Goal: Task Accomplishment & Management: Manage account settings

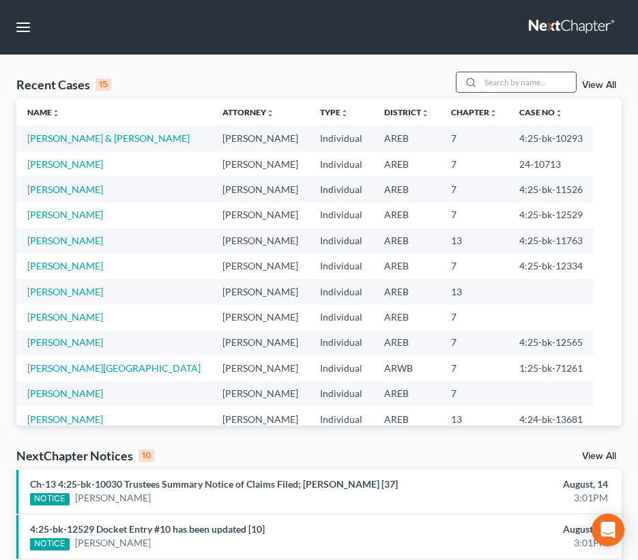
click at [506, 82] on input "search" at bounding box center [529, 82] width 96 height 20
click at [528, 85] on input "block" at bounding box center [529, 82] width 96 height 20
type input "block"
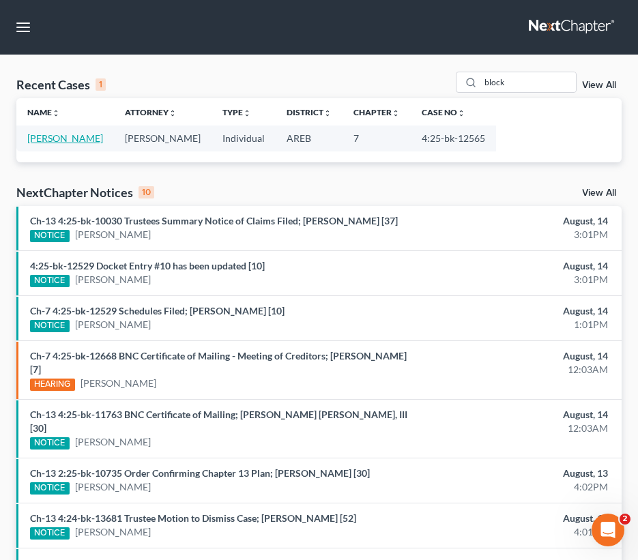
click at [59, 142] on link "[PERSON_NAME]" at bounding box center [65, 138] width 76 height 12
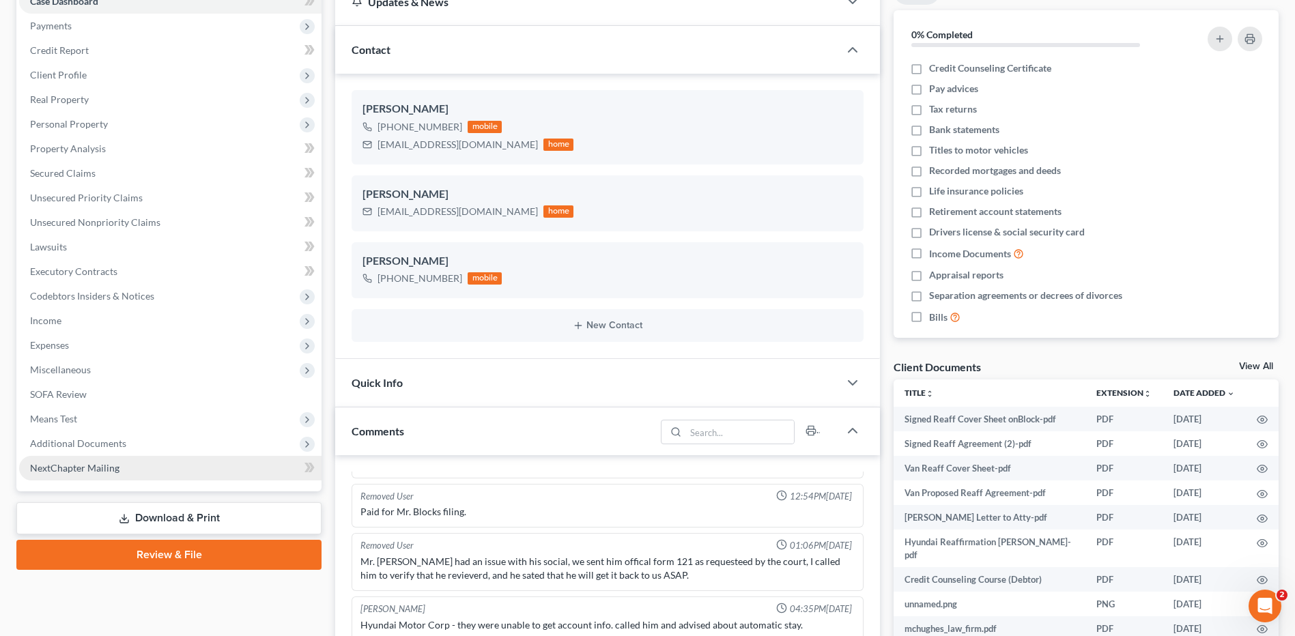
scroll to position [273, 0]
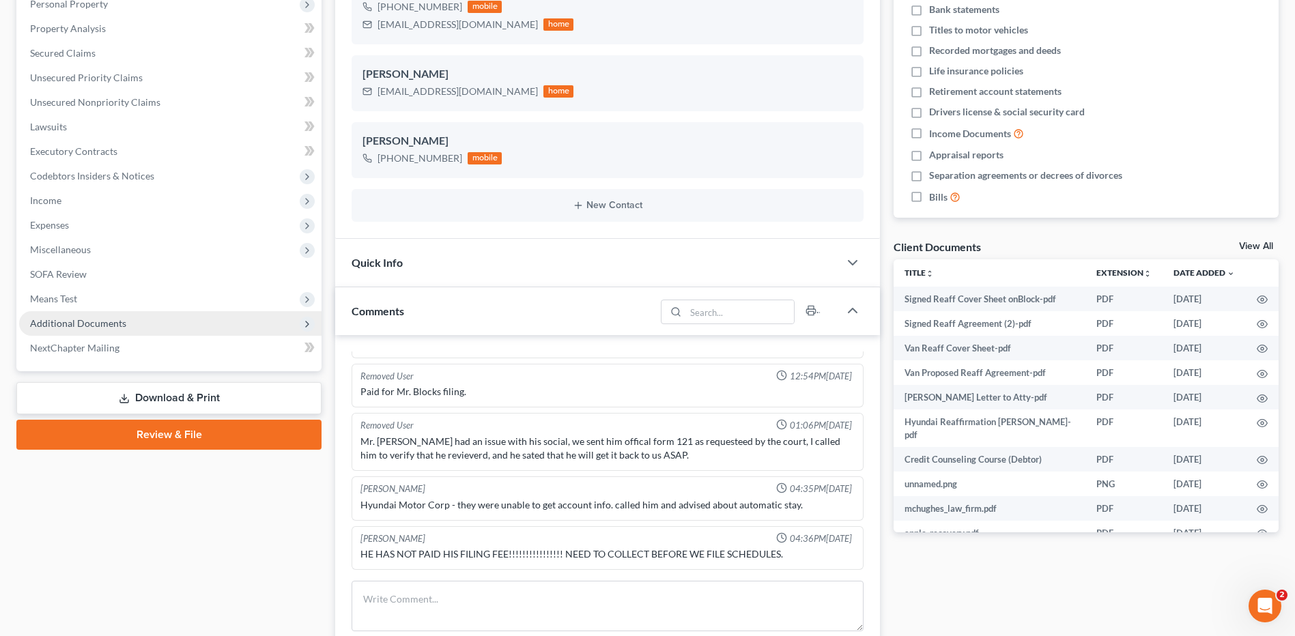
click at [81, 316] on span "Additional Documents" at bounding box center [170, 323] width 302 height 25
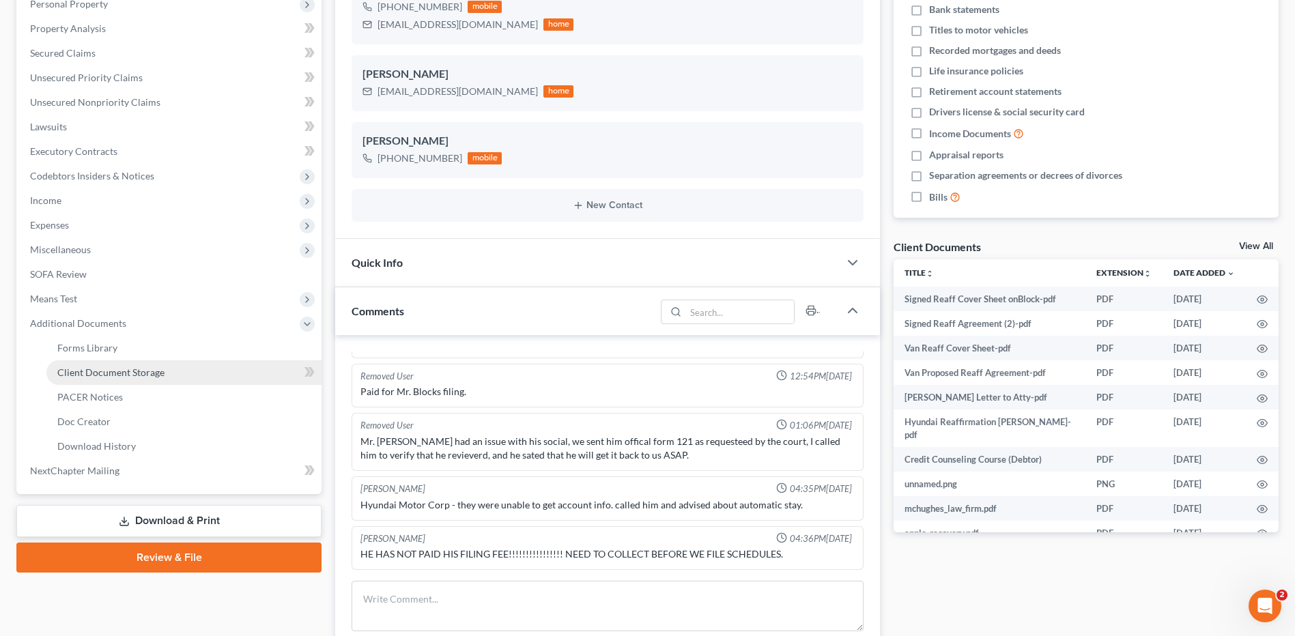
click at [96, 375] on span "Client Document Storage" at bounding box center [110, 373] width 107 height 12
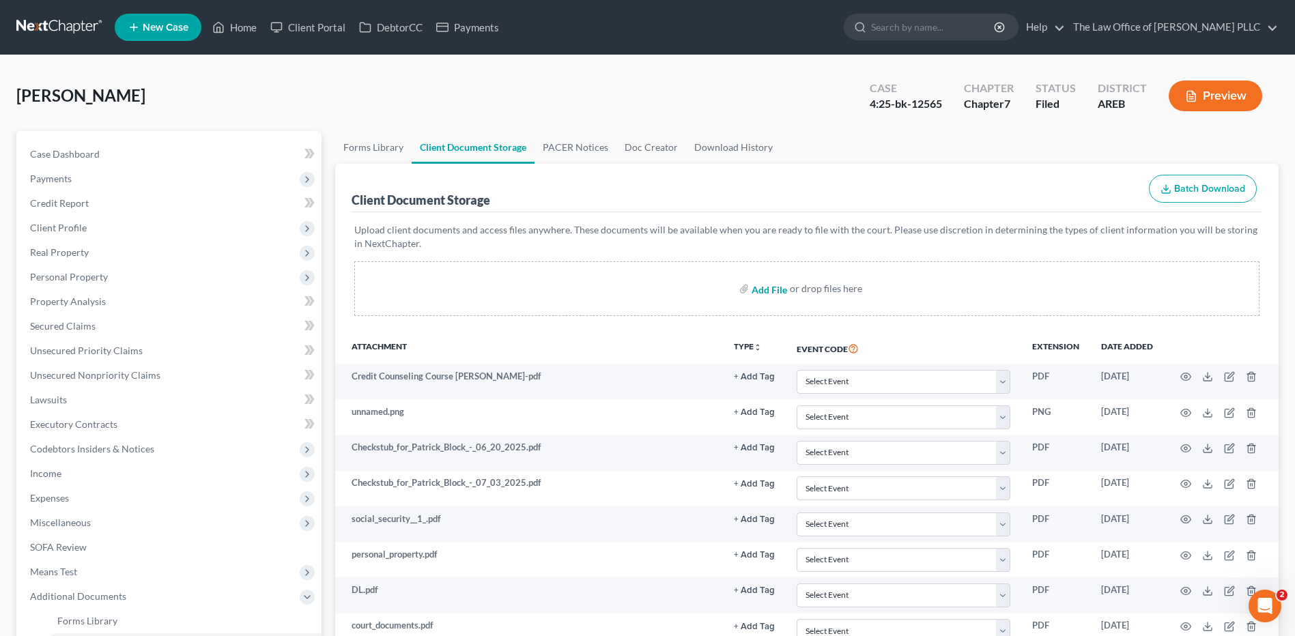
click at [638, 287] on input "file" at bounding box center [768, 288] width 33 height 25
type input "C:\fakepath\Block Reaff Agreement onVan Final (1).pdf"
click at [638, 20] on input "search" at bounding box center [933, 26] width 125 height 25
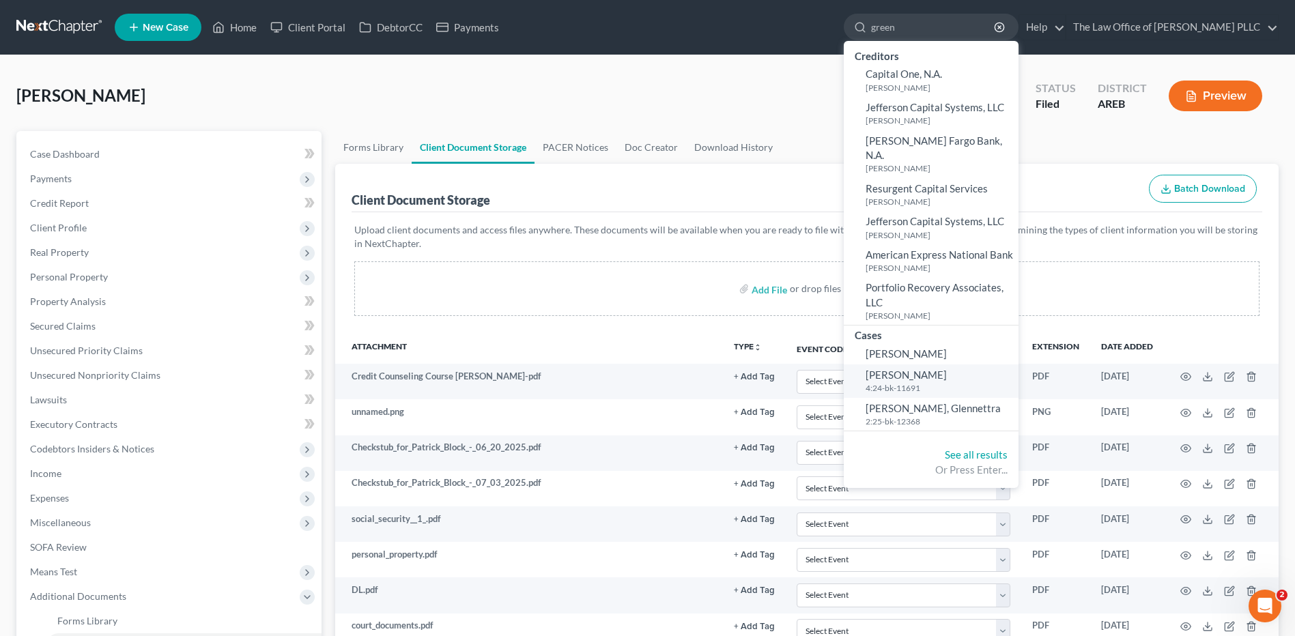
type input "green"
click at [638, 367] on link "Green, Alisa 4:24-bk-11691" at bounding box center [931, 381] width 175 height 33
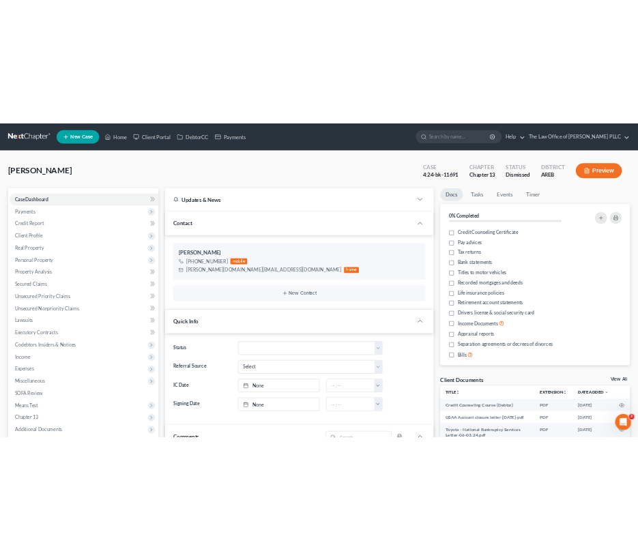
scroll to position [373, 0]
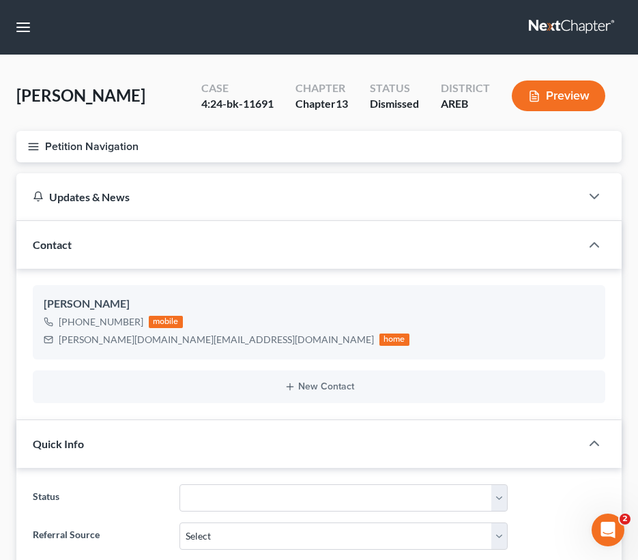
click at [368, 37] on nav "Home New Case Client Portal DebtorCC Payments The Law Office of Furonda Brasfie…" at bounding box center [319, 27] width 638 height 55
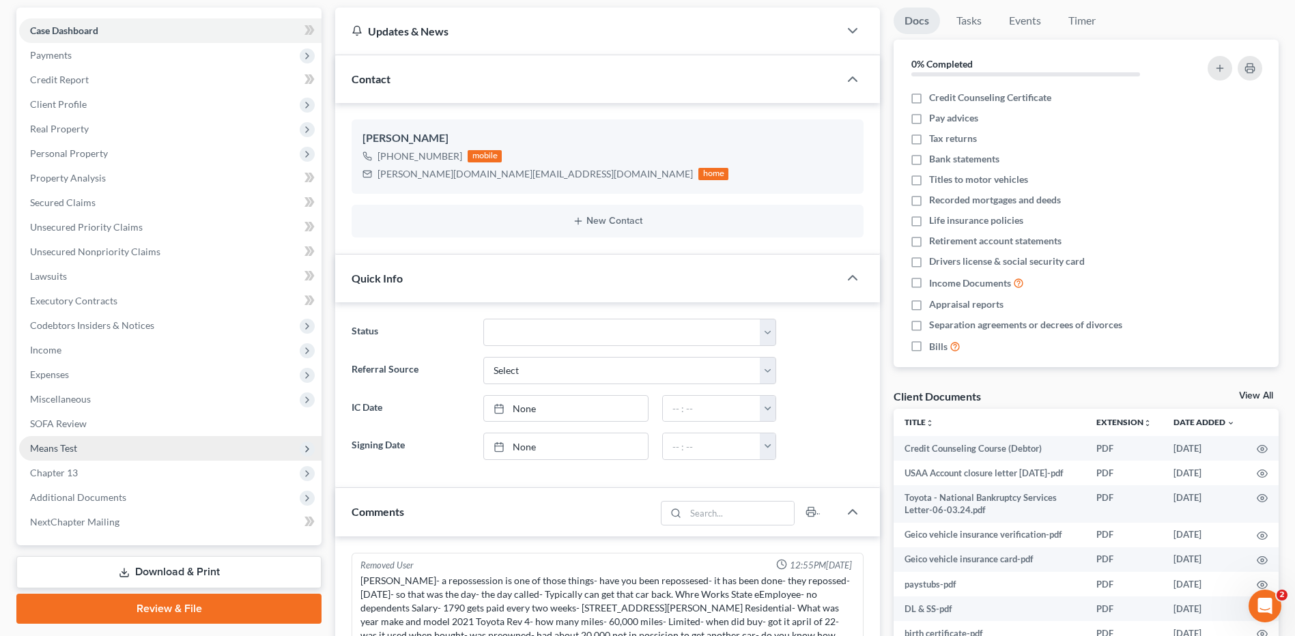
scroll to position [0, 0]
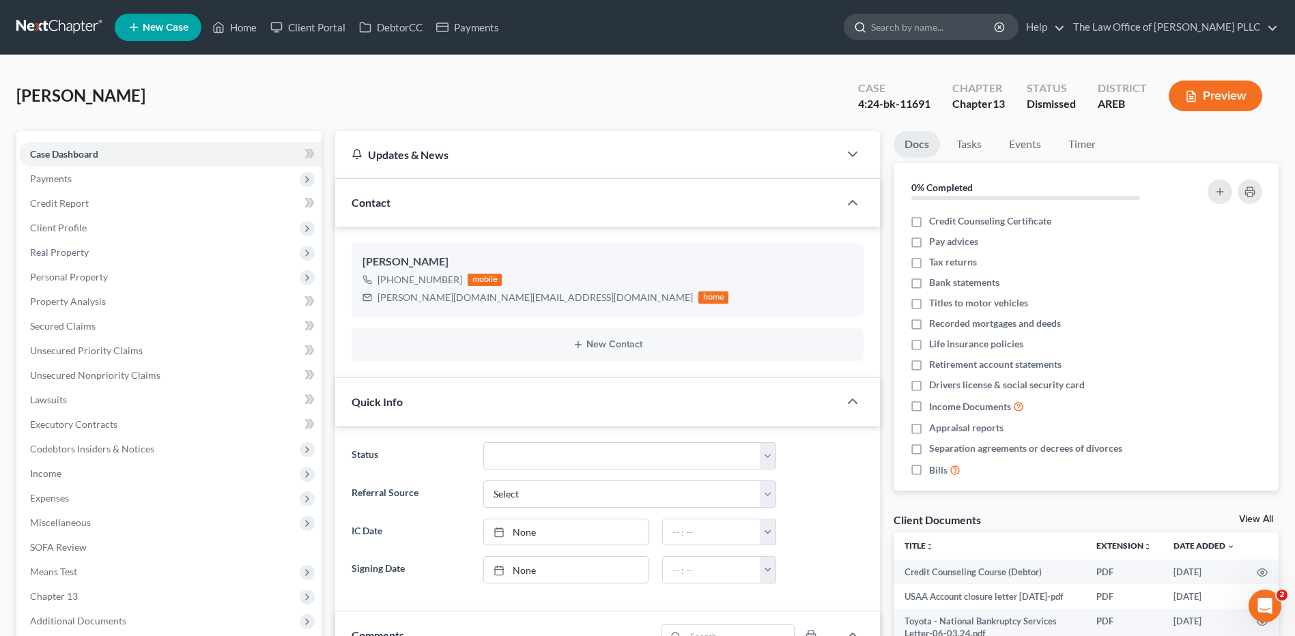
click at [638, 27] on input "search" at bounding box center [933, 26] width 125 height 25
type input "charles proctor"
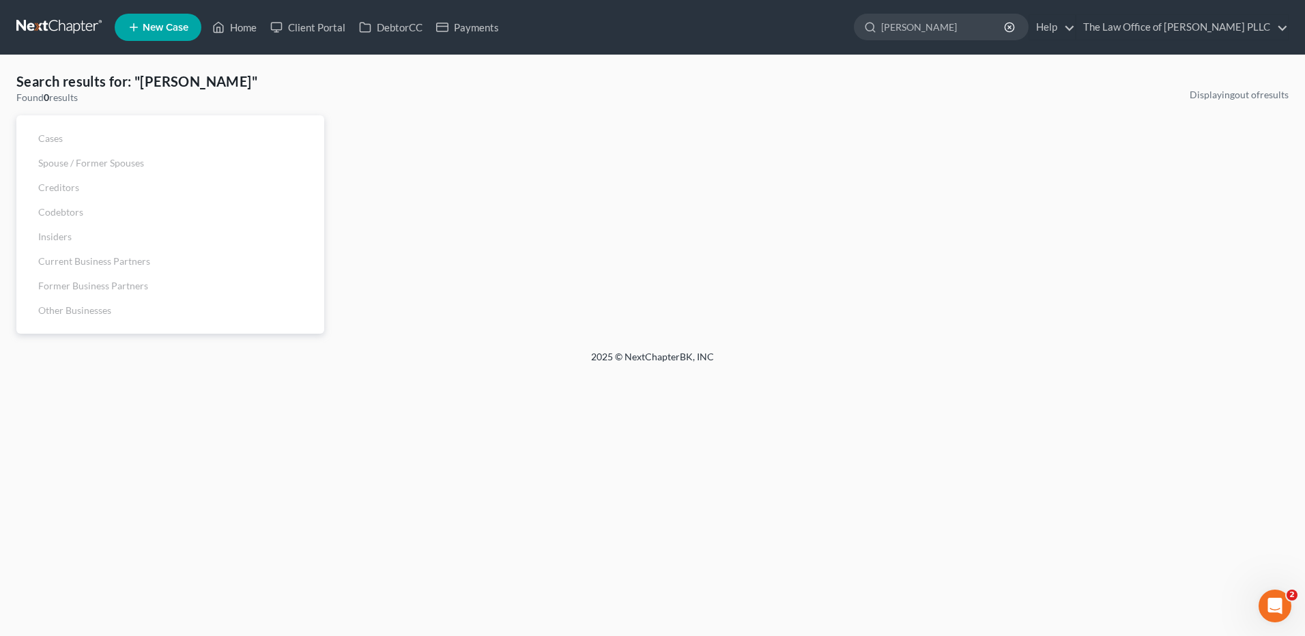
drag, startPoint x: 962, startPoint y: 26, endPoint x: 762, endPoint y: 0, distance: 201.0
click at [638, 21] on ul "New Case Home Client Portal DebtorCC Payments charles proctor - No Result - See…" at bounding box center [702, 27] width 1174 height 35
type input "proctor"
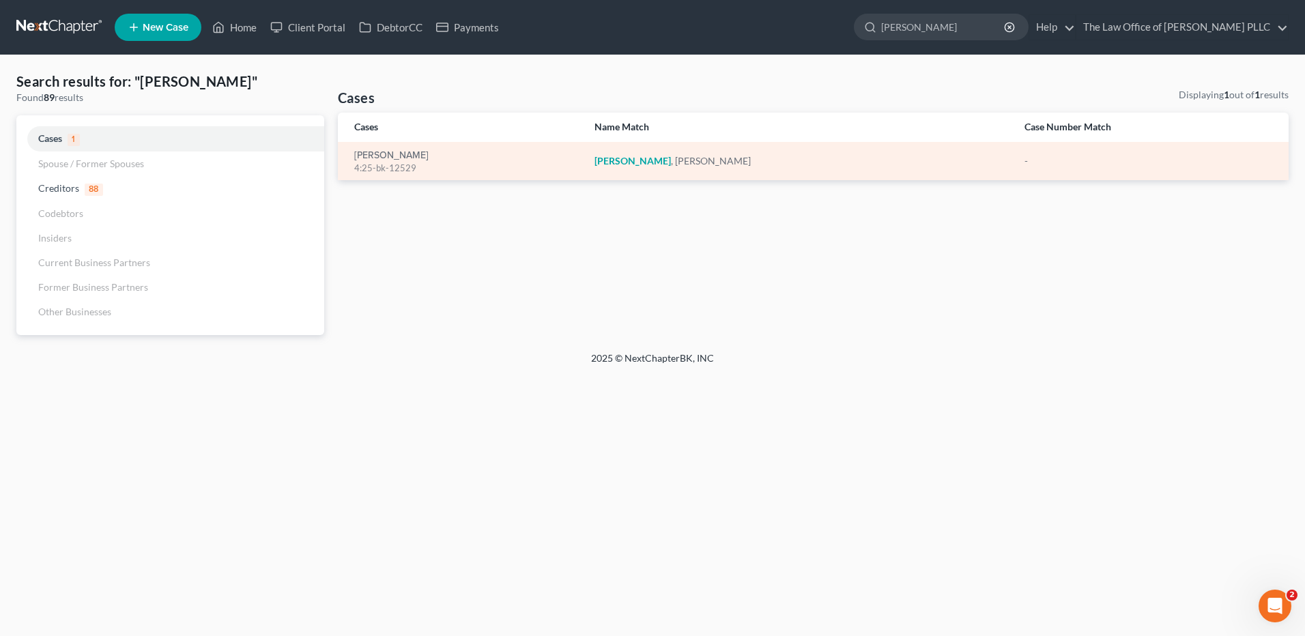
click at [394, 168] on div "4:25-bk-12529" at bounding box center [463, 168] width 218 height 13
click at [395, 173] on div "4:25-bk-12529" at bounding box center [463, 168] width 218 height 13
click at [411, 162] on div "4:25-bk-12529" at bounding box center [463, 168] width 218 height 13
click at [385, 152] on link "Proctor, Charles" at bounding box center [391, 156] width 74 height 10
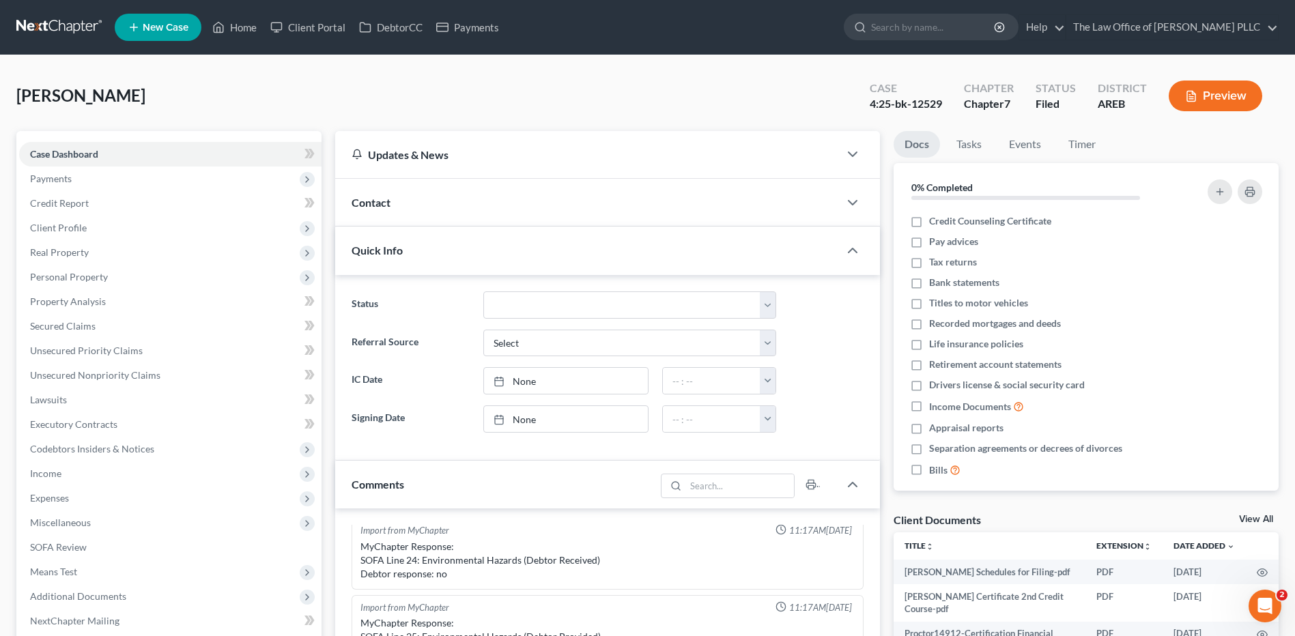
scroll to position [1555, 0]
click at [638, 24] on input "search" at bounding box center [933, 26] width 125 height 25
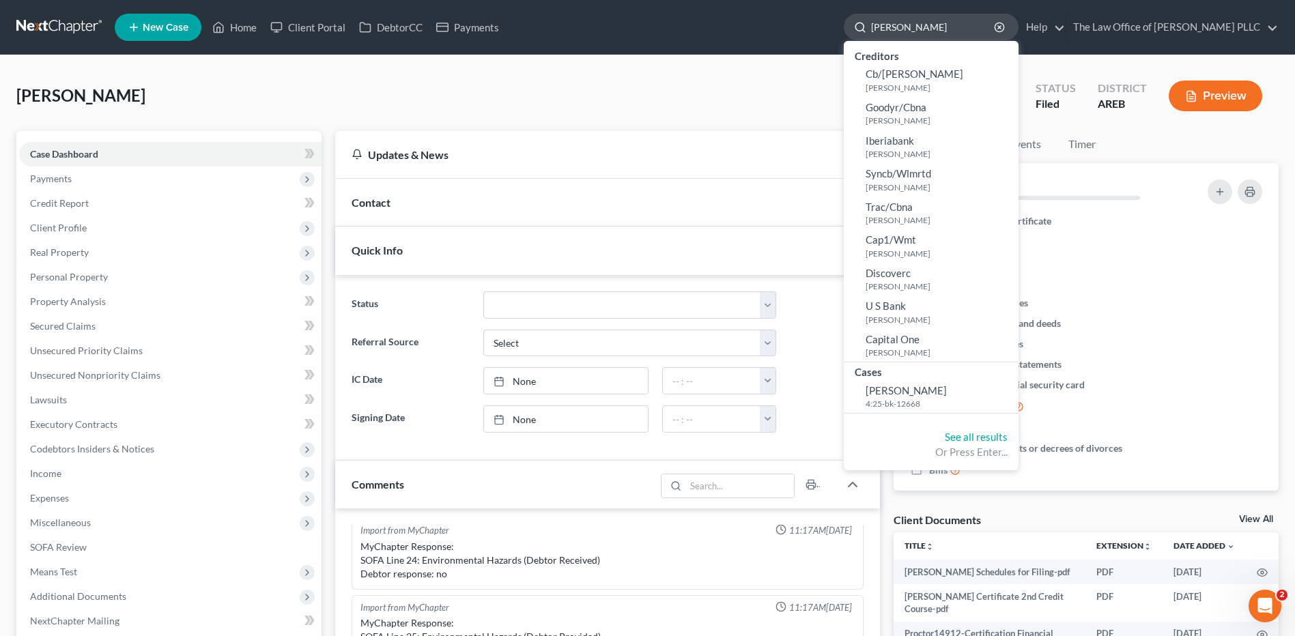
type input "Benita Rauls"
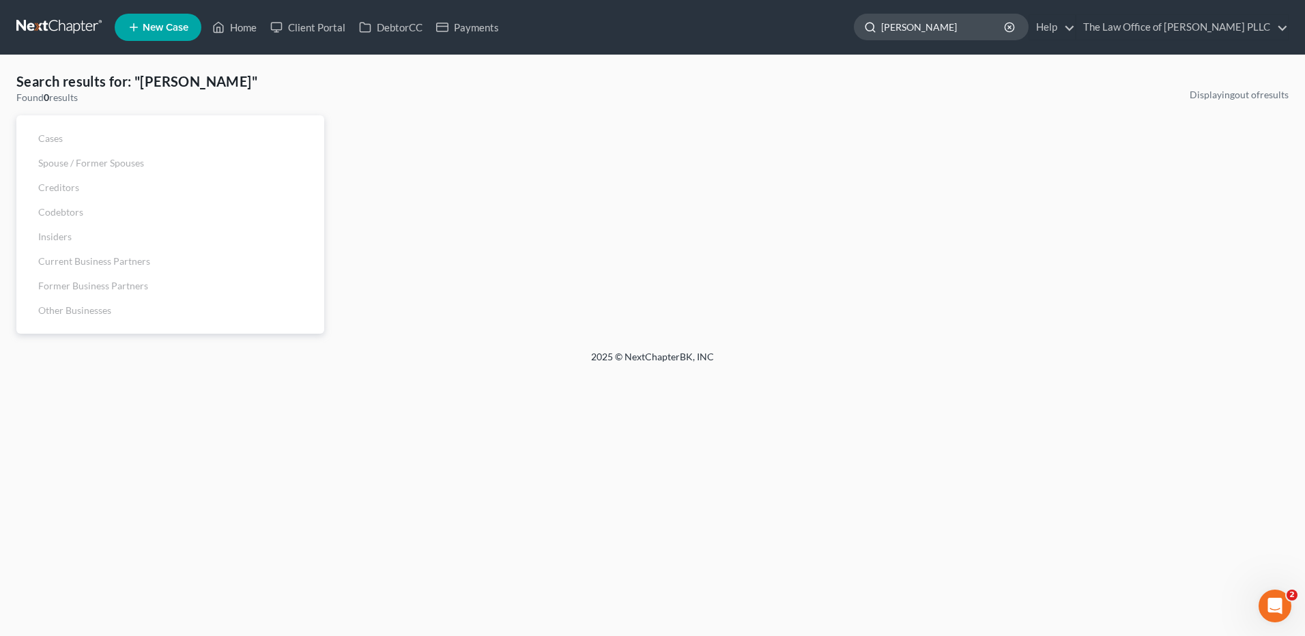
click at [638, 30] on input "Benita Rauls" at bounding box center [943, 26] width 125 height 25
drag, startPoint x: 949, startPoint y: 30, endPoint x: 786, endPoint y: 33, distance: 162.5
click at [638, 33] on ul "New Case Home Client Portal DebtorCC Payments Benita Rauls - No Result - See al…" at bounding box center [702, 27] width 1174 height 35
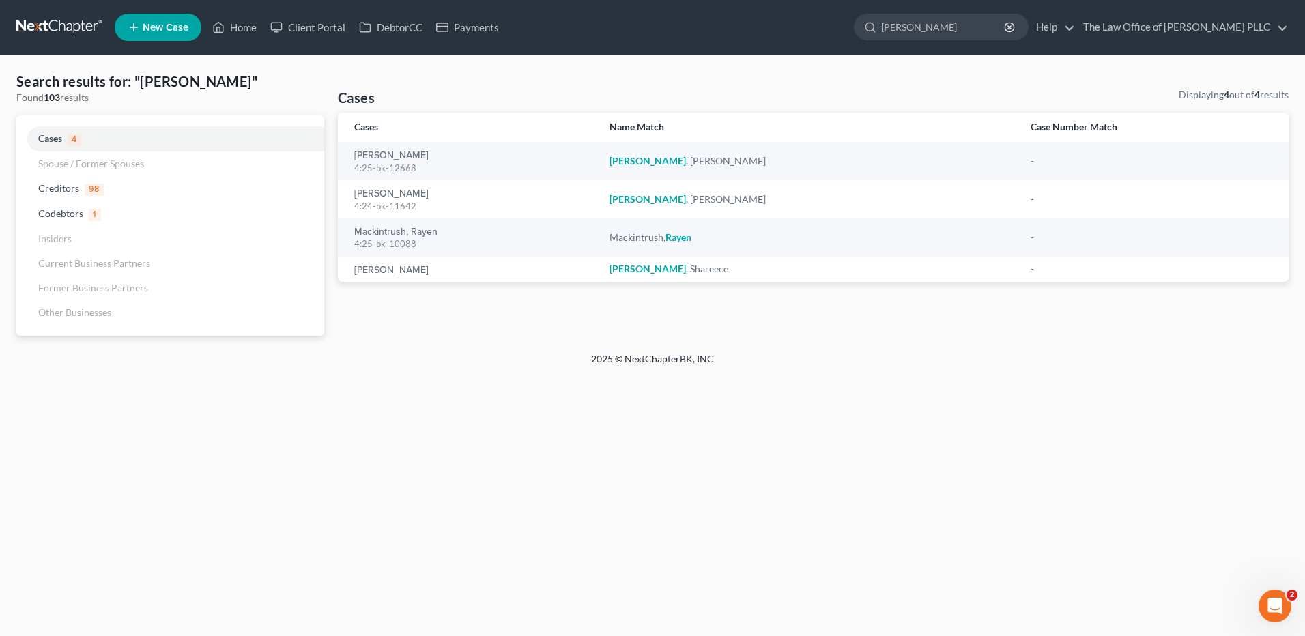
type input "RaULS"
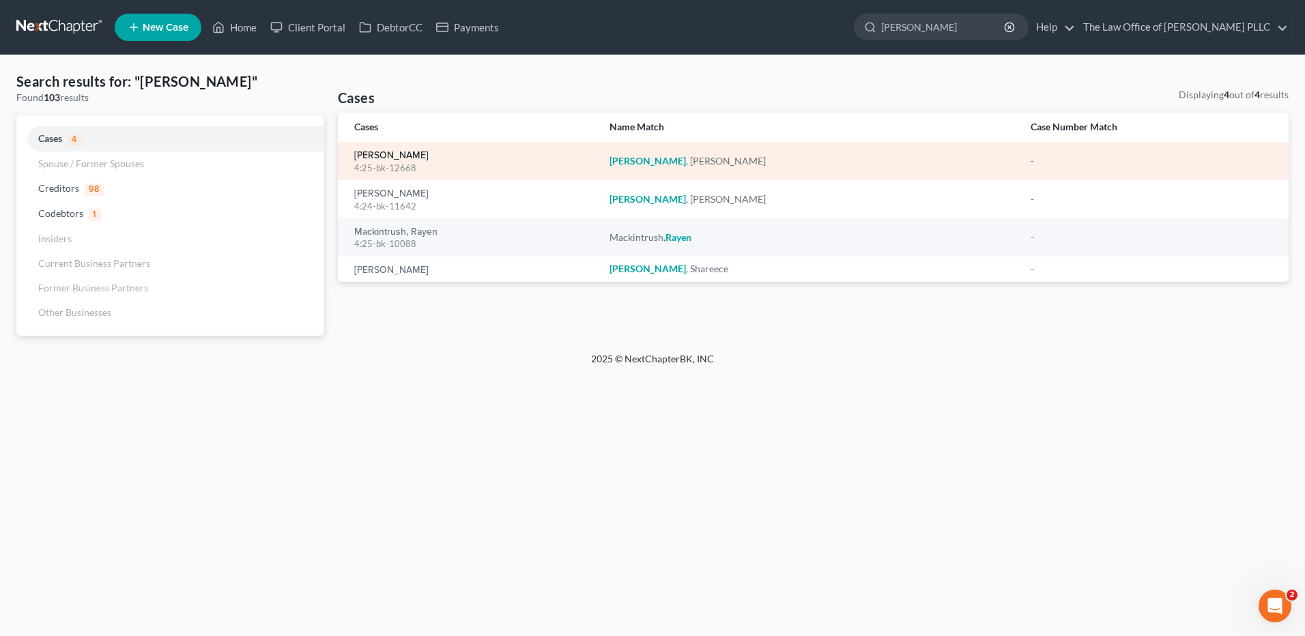
click at [384, 160] on link "Rauls, Benita" at bounding box center [391, 156] width 74 height 10
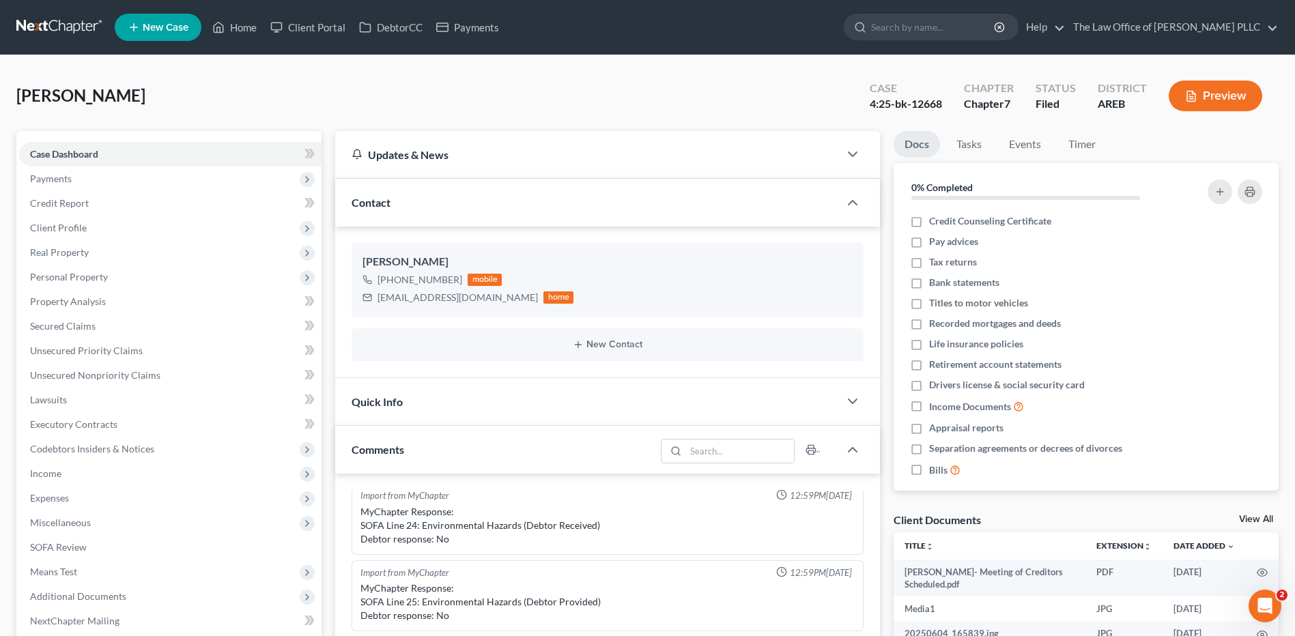
scroll to position [1869, 0]
click at [638, 27] on input "search" at bounding box center [933, 26] width 125 height 25
type input "tAYLOR"
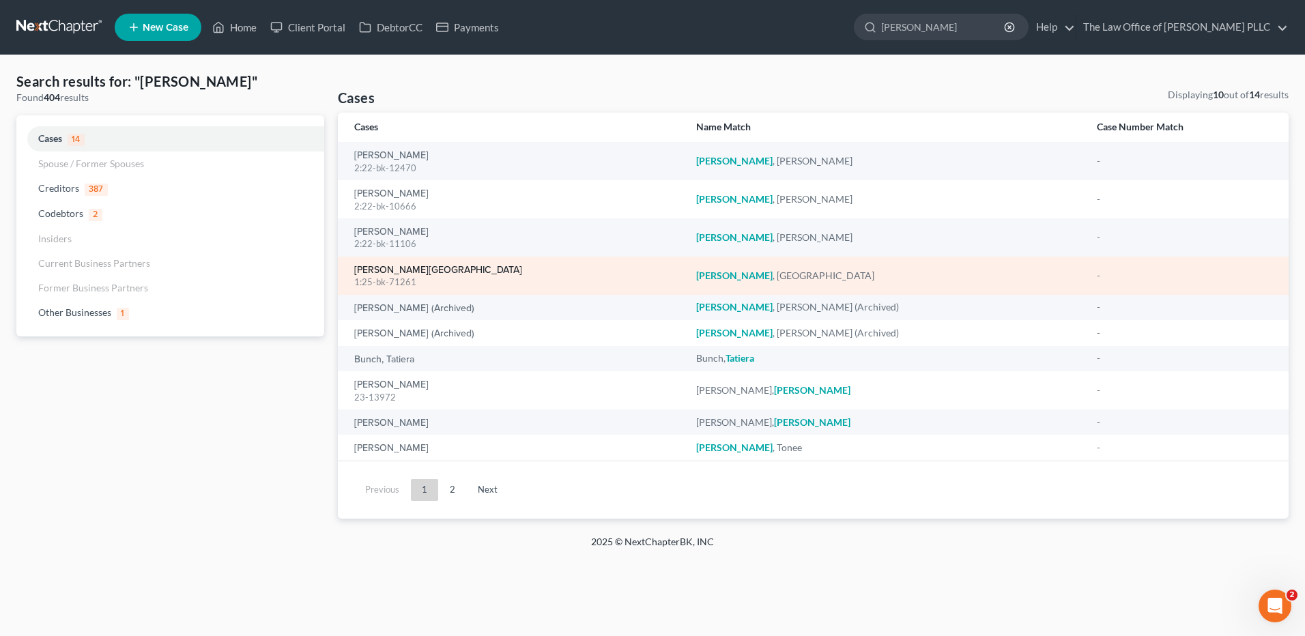
click at [403, 270] on link "Taylor, Lakenya" at bounding box center [438, 271] width 168 height 10
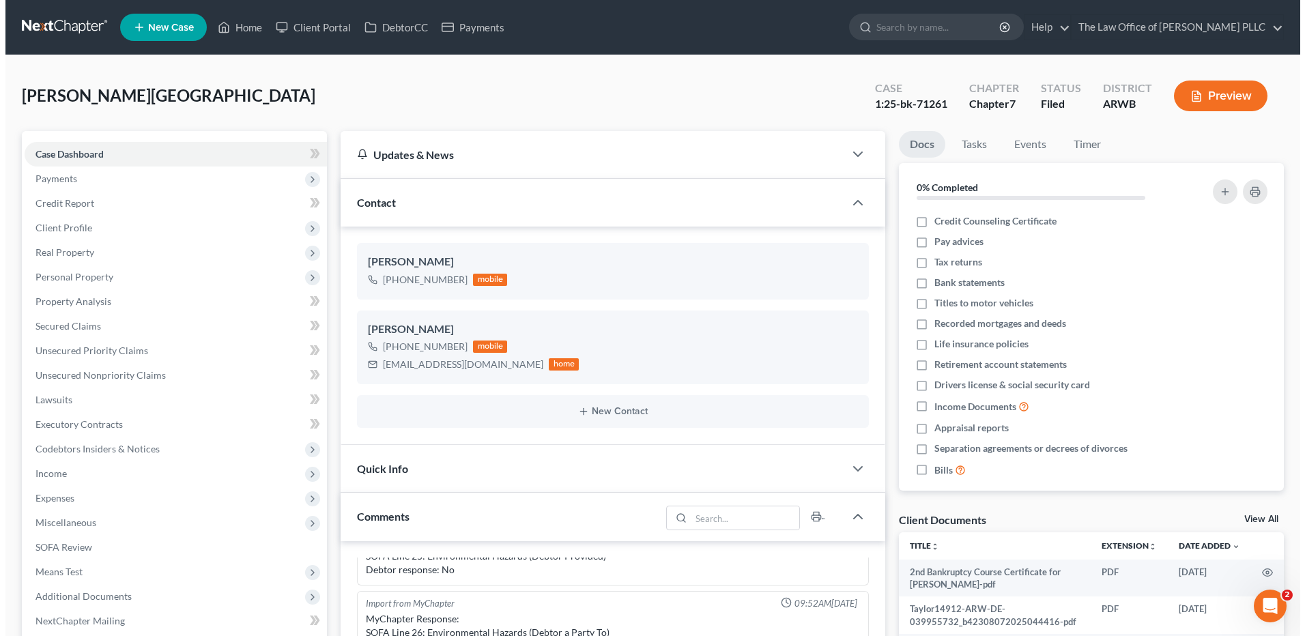
scroll to position [2620, 0]
click at [638, 29] on input "search" at bounding box center [933, 26] width 125 height 25
type input "block"
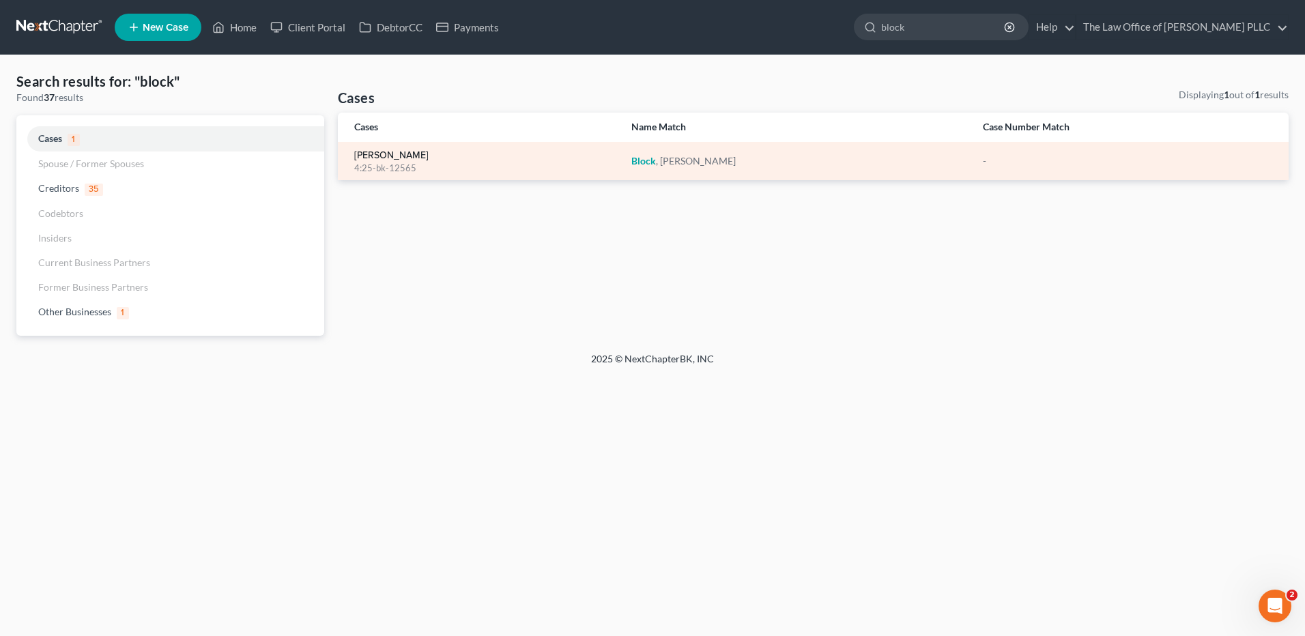
click at [385, 158] on link "[PERSON_NAME]" at bounding box center [391, 156] width 74 height 10
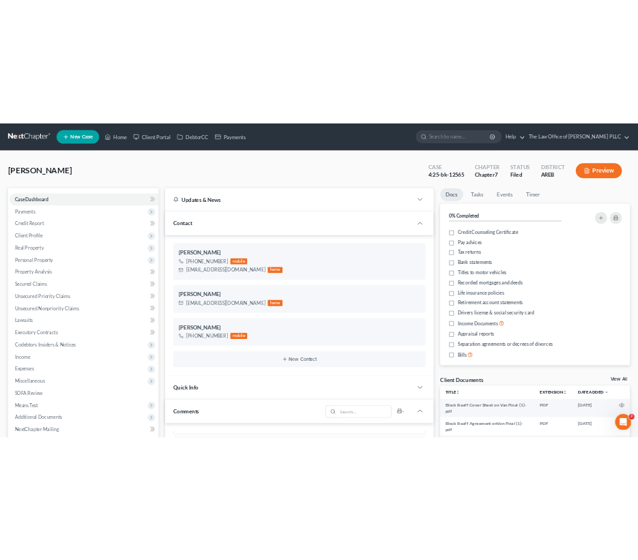
scroll to position [1556, 0]
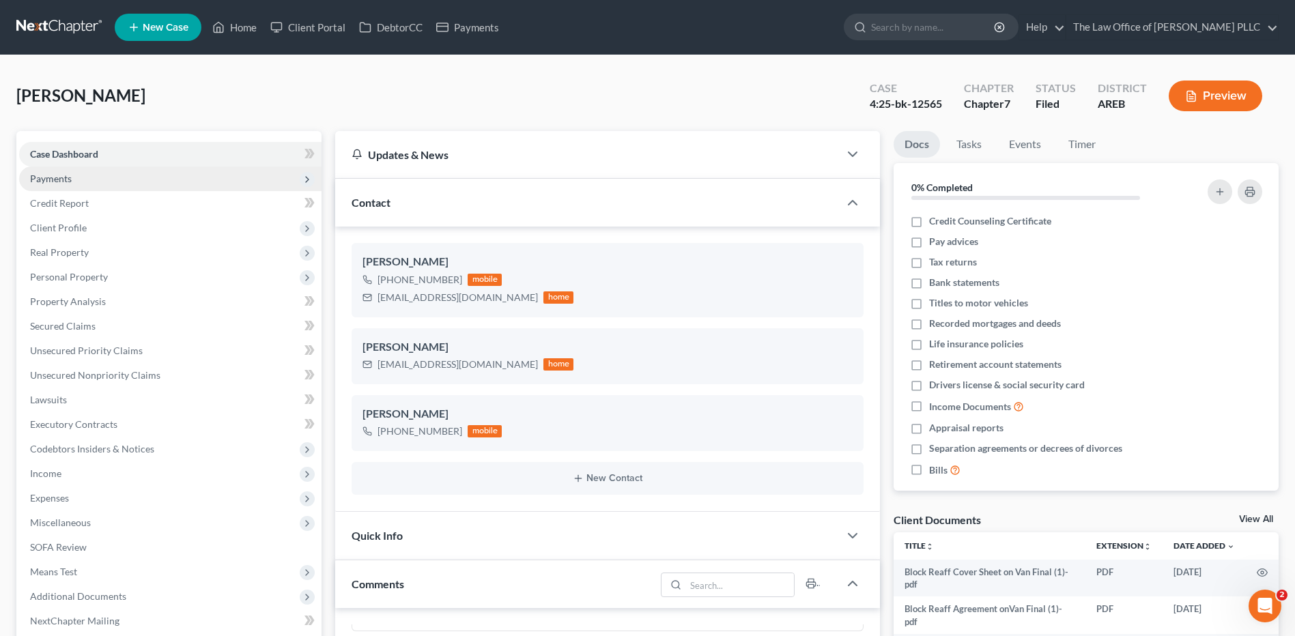
click at [56, 173] on span "Payments" at bounding box center [51, 179] width 42 height 12
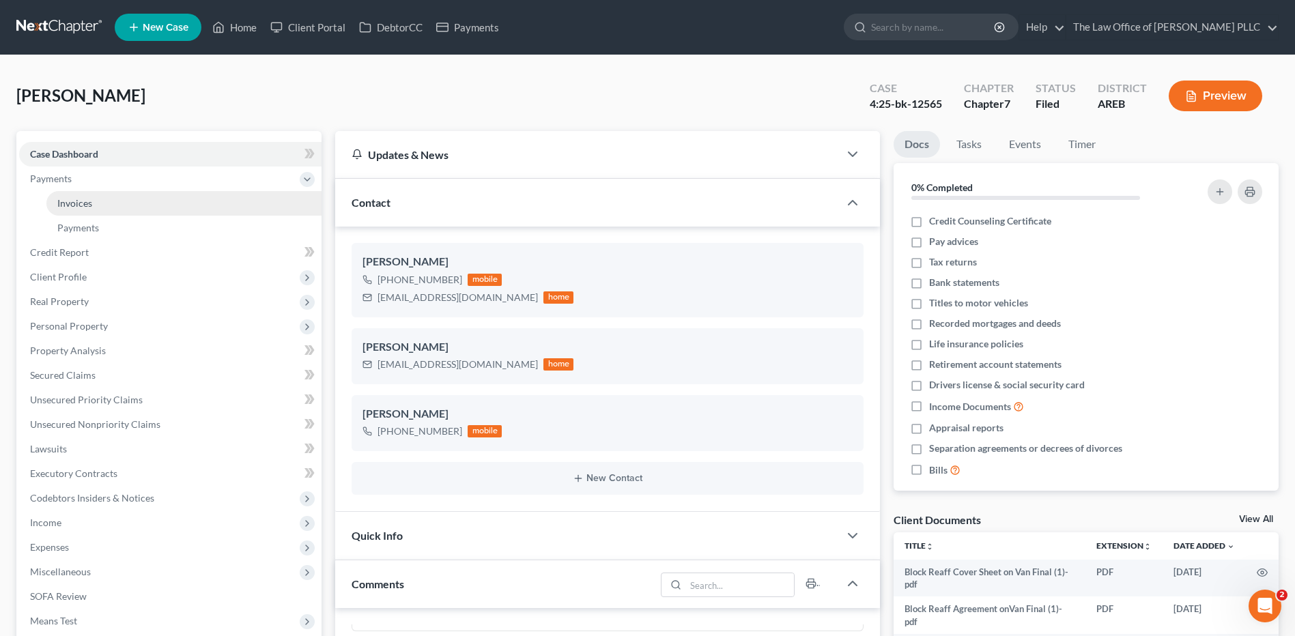
click at [88, 195] on link "Invoices" at bounding box center [183, 203] width 275 height 25
